Goal: Task Accomplishment & Management: Complete application form

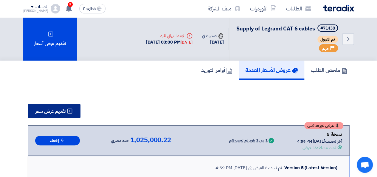
click at [64, 111] on button "تقديم عرض سعر" at bounding box center [54, 111] width 53 height 14
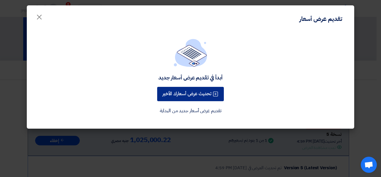
click at [181, 94] on button "تحديث عرض أسعارك الأخير" at bounding box center [190, 94] width 67 height 14
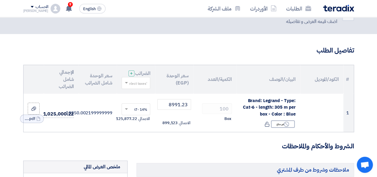
scroll to position [30, 0]
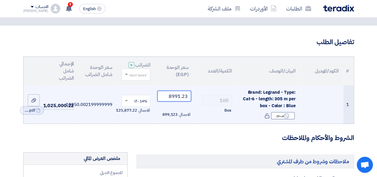
click at [176, 101] on input "8991.23" at bounding box center [173, 96] width 33 height 11
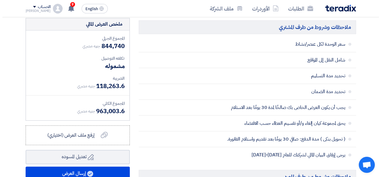
scroll to position [238, 0]
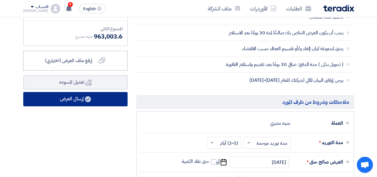
type input "8447.4"
click at [94, 101] on button "إرسال العرض" at bounding box center [75, 99] width 104 height 14
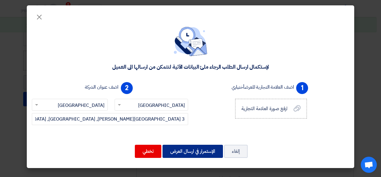
click at [187, 151] on button "الإستمرار في ارسال العرض" at bounding box center [193, 151] width 60 height 13
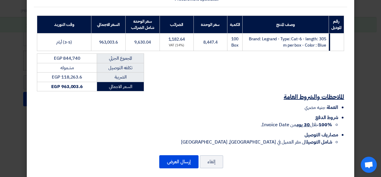
scroll to position [85, 0]
click at [215, 155] on button "إلغاء" at bounding box center [212, 161] width 24 height 13
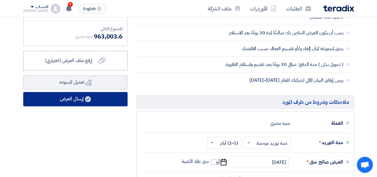
click at [111, 99] on button "إرسال العرض" at bounding box center [75, 99] width 104 height 14
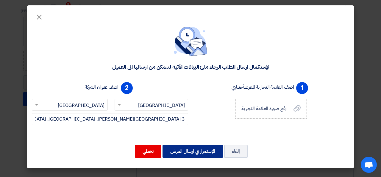
click at [206, 150] on button "الإستمرار في ارسال العرض" at bounding box center [193, 151] width 60 height 13
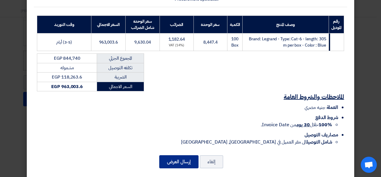
click at [179, 156] on button "إرسال العرض" at bounding box center [178, 161] width 39 height 13
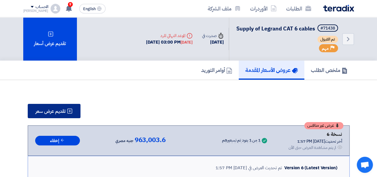
click at [68, 114] on use at bounding box center [69, 110] width 5 height 5
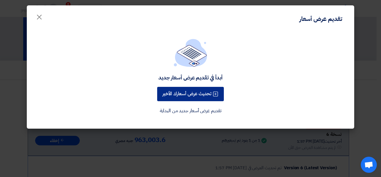
click at [182, 94] on button "تحديث عرض أسعارك الأخير" at bounding box center [190, 94] width 67 height 14
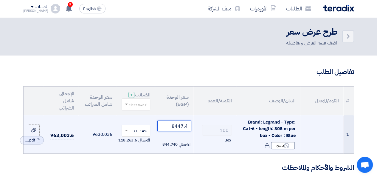
drag, startPoint x: 187, startPoint y: 131, endPoint x: 175, endPoint y: 130, distance: 11.9
click at [175, 130] on input "8447.4" at bounding box center [173, 125] width 33 height 11
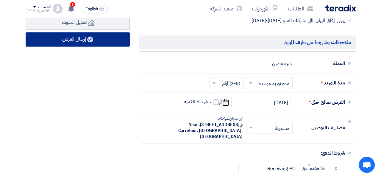
scroll to position [238, 0]
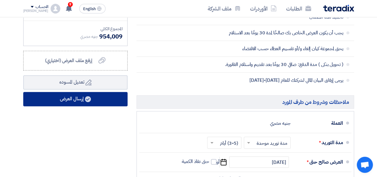
type input "8368.5"
click at [103, 106] on button "إرسال العرض" at bounding box center [75, 99] width 104 height 14
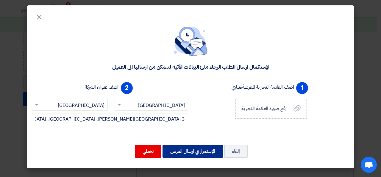
click at [179, 152] on button "الإستمرار في ارسال العرض" at bounding box center [193, 151] width 60 height 13
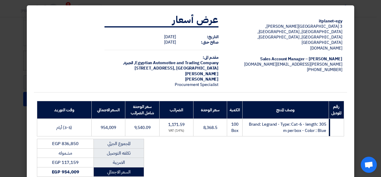
scroll to position [85, 0]
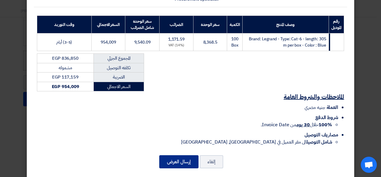
click at [168, 155] on button "إرسال العرض" at bounding box center [178, 161] width 39 height 13
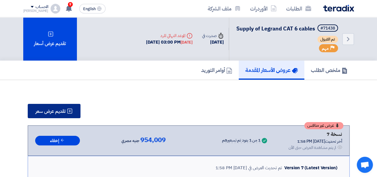
click at [57, 114] on span "تقديم عرض سعر" at bounding box center [50, 111] width 30 height 5
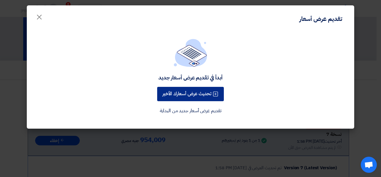
click at [193, 97] on button "تحديث عرض أسعارك الأخير" at bounding box center [190, 94] width 67 height 14
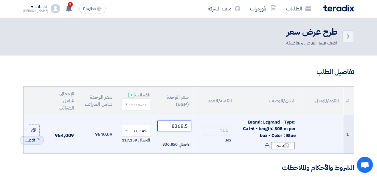
drag, startPoint x: 188, startPoint y: 130, endPoint x: 176, endPoint y: 130, distance: 12.8
click at [176, 130] on input "8368.5" at bounding box center [173, 125] width 33 height 11
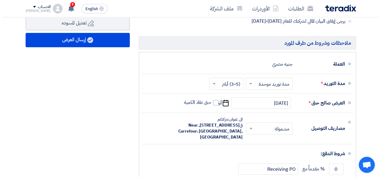
scroll to position [298, 0]
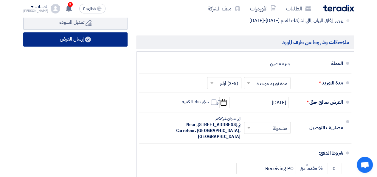
type input "8289.5"
click at [89, 46] on button "إرسال العرض" at bounding box center [75, 39] width 104 height 14
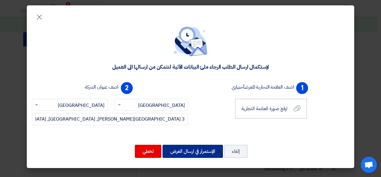
click at [174, 150] on button "الإستمرار في ارسال العرض" at bounding box center [193, 151] width 60 height 13
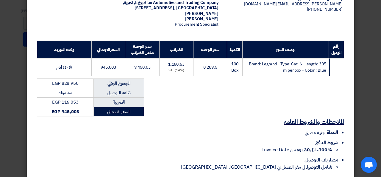
scroll to position [85, 0]
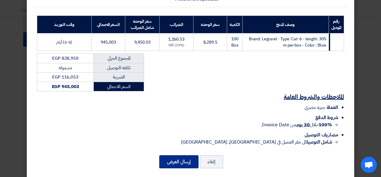
click at [189, 155] on button "إرسال العرض" at bounding box center [178, 161] width 39 height 13
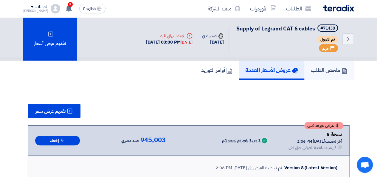
click at [334, 73] on h5 "ملخص الطلب" at bounding box center [329, 69] width 37 height 7
